Goal: Transaction & Acquisition: Purchase product/service

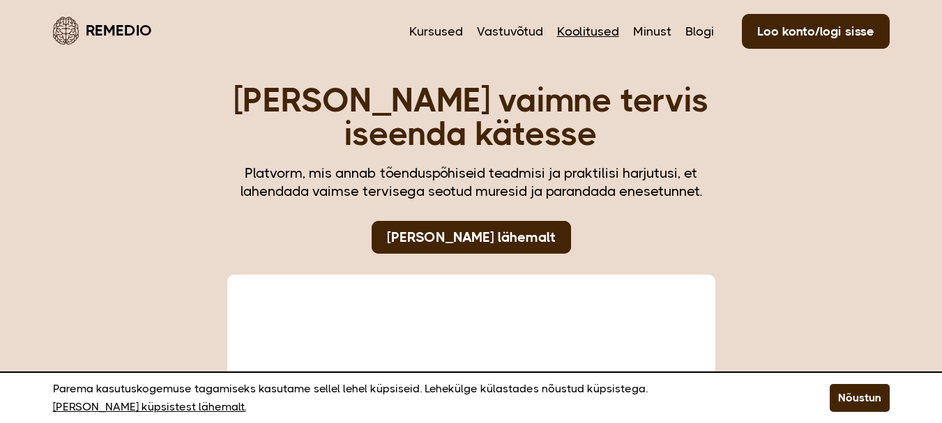
click at [593, 31] on link "Koolitused" at bounding box center [588, 31] width 62 height 18
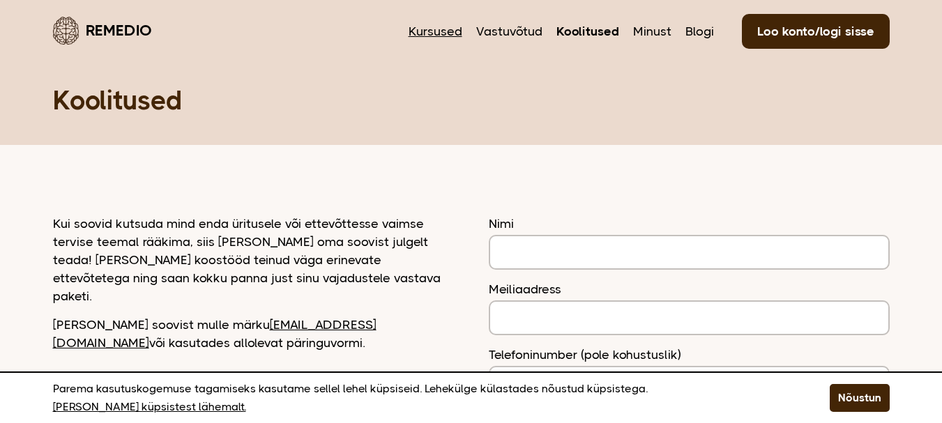
click at [448, 27] on link "Kursused" at bounding box center [436, 31] width 54 height 18
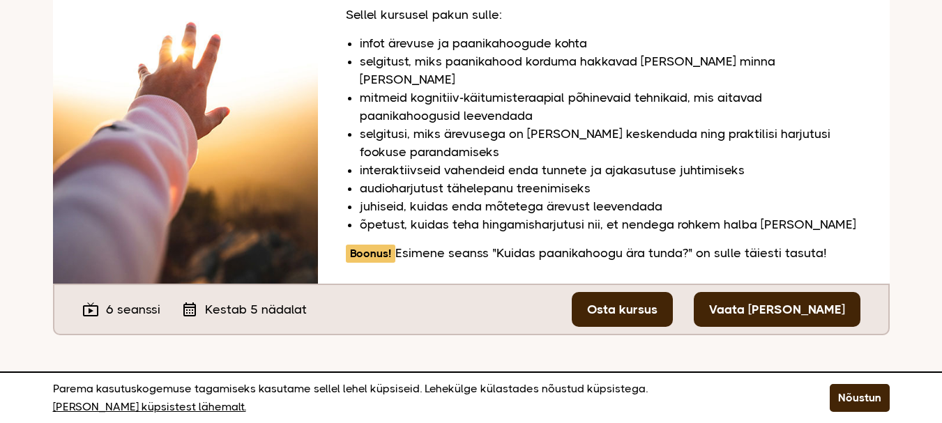
scroll to position [1604, 0]
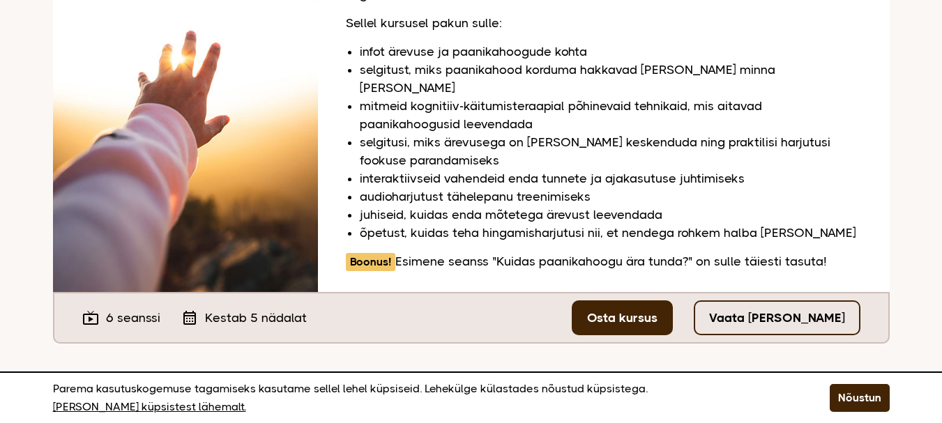
click at [785, 301] on link "Vaata tasuta seanssi" at bounding box center [777, 318] width 167 height 35
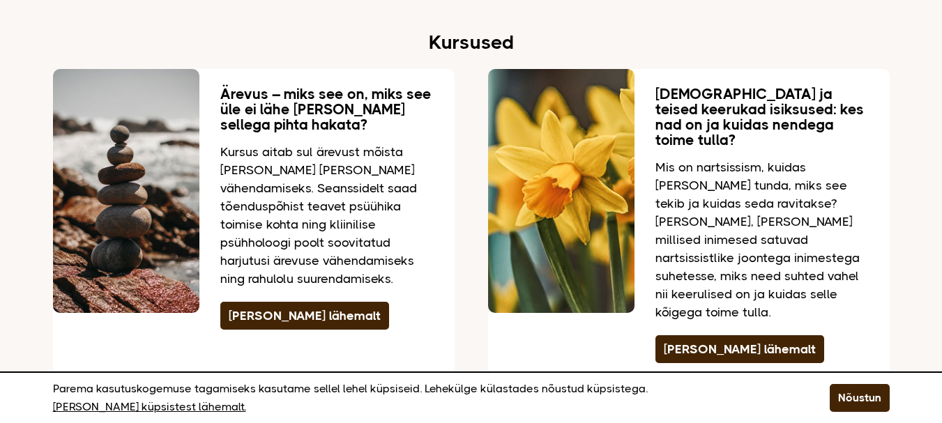
scroll to position [1883, 0]
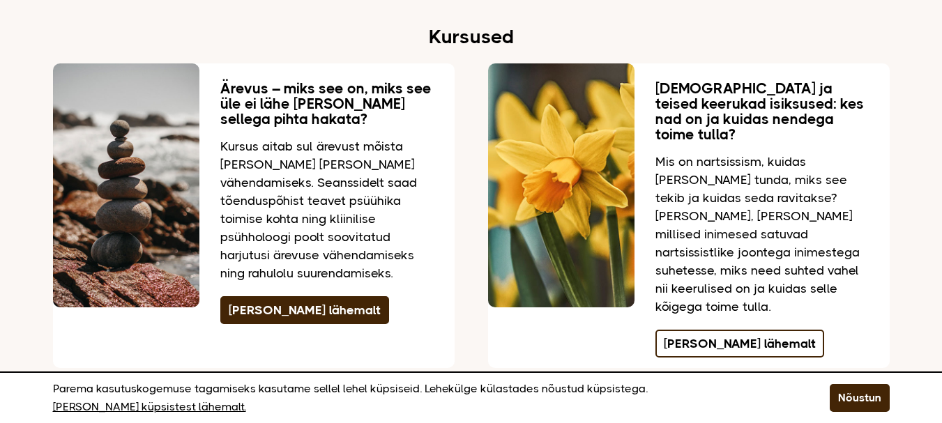
click at [734, 330] on link "[PERSON_NAME] lähemalt" at bounding box center [740, 344] width 169 height 28
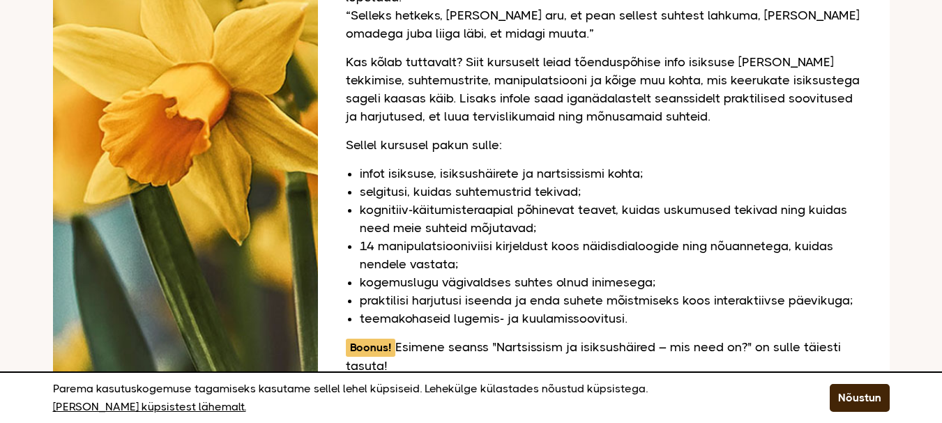
scroll to position [1031, 0]
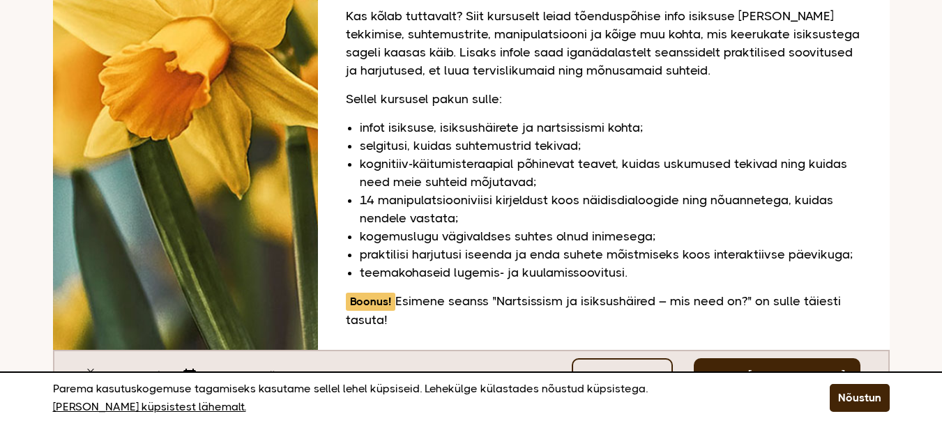
click at [662, 358] on link "Osta kursus" at bounding box center [622, 375] width 101 height 35
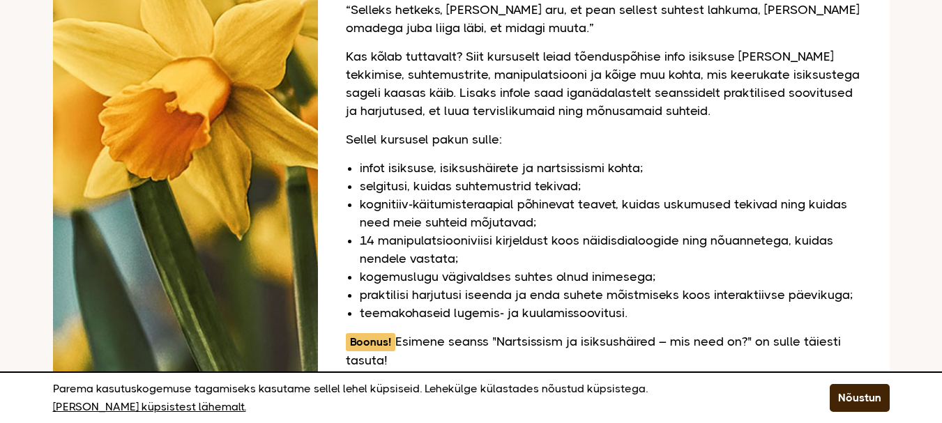
scroll to position [1046, 0]
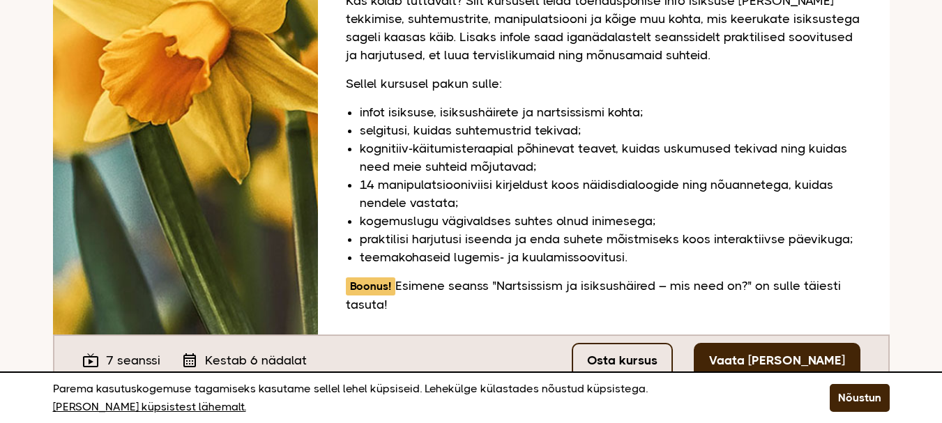
click at [642, 343] on link "Osta kursus" at bounding box center [622, 360] width 101 height 35
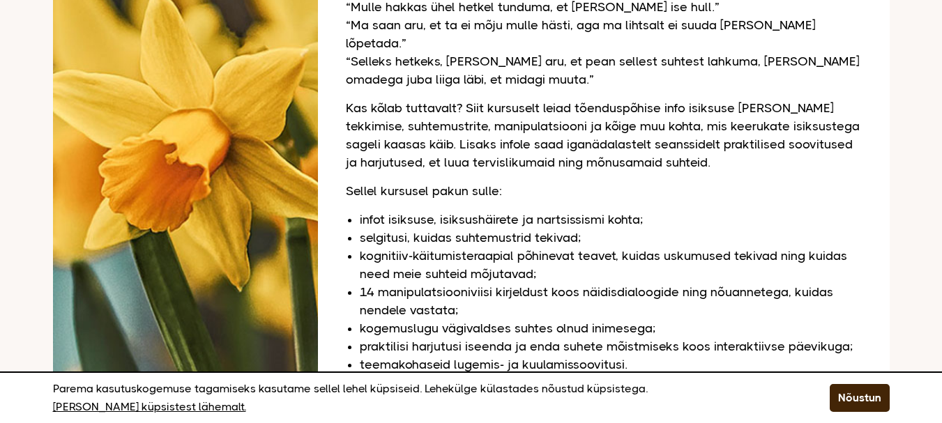
scroll to position [976, 0]
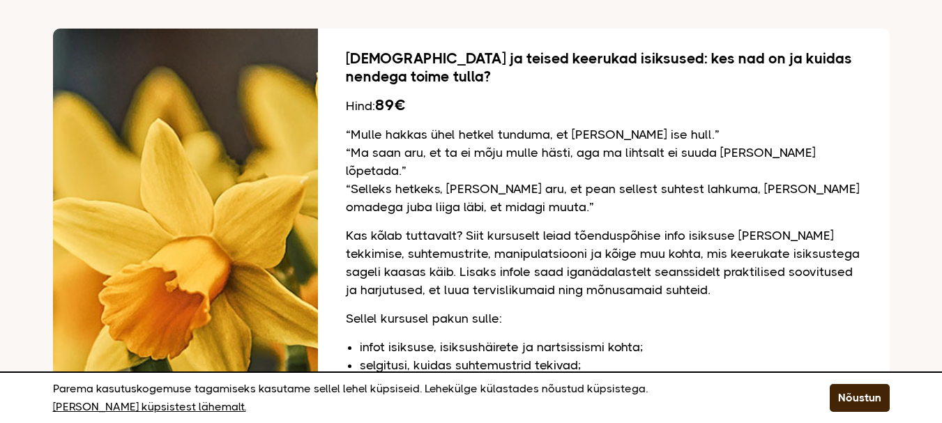
scroll to position [822, 0]
